Goal: Navigation & Orientation: Understand site structure

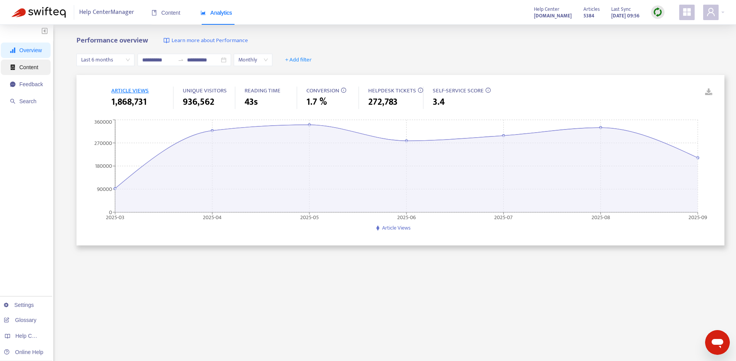
click at [25, 71] on span "Content" at bounding box center [26, 66] width 33 height 15
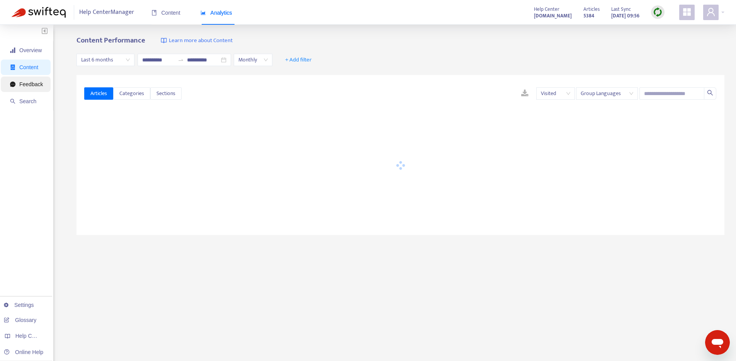
click at [29, 83] on span "Feedback" at bounding box center [31, 84] width 24 height 6
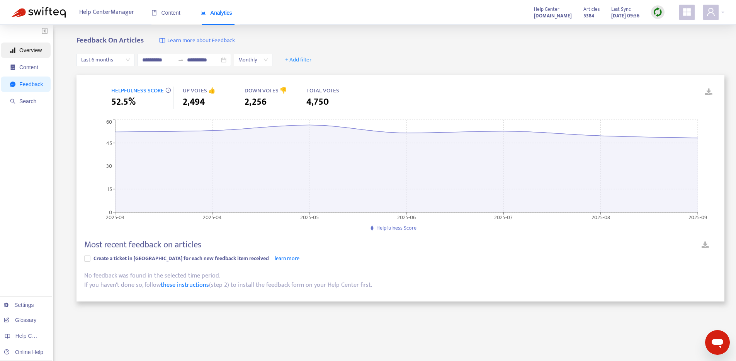
click at [41, 48] on span "Overview" at bounding box center [30, 50] width 22 height 6
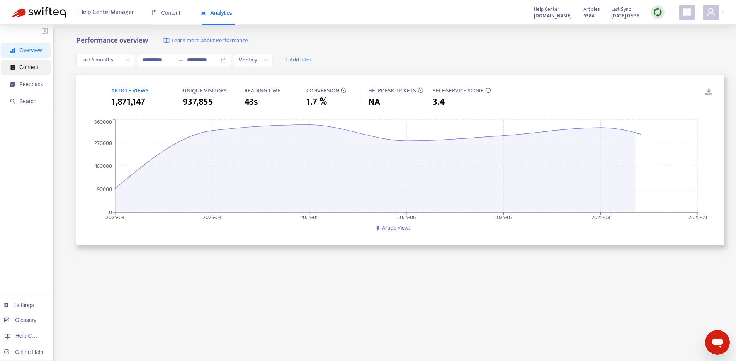
click at [34, 66] on span "Content" at bounding box center [28, 67] width 19 height 6
